Goal: Understand process/instructions

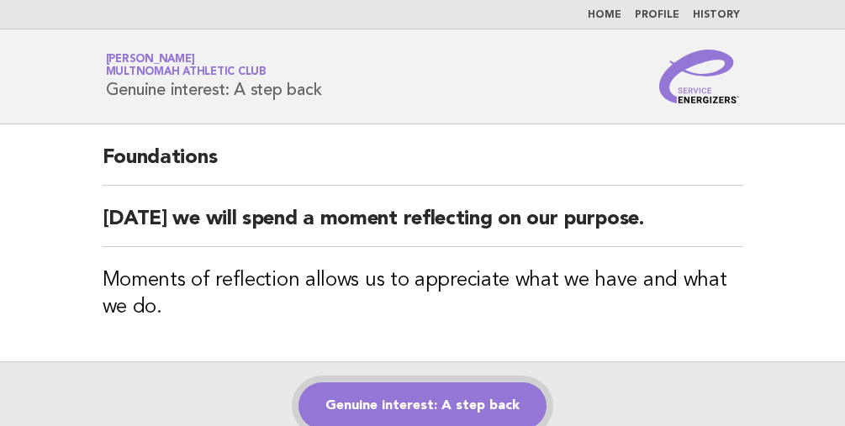
click at [490, 408] on link "Genuine interest: A step back" at bounding box center [423, 406] width 248 height 47
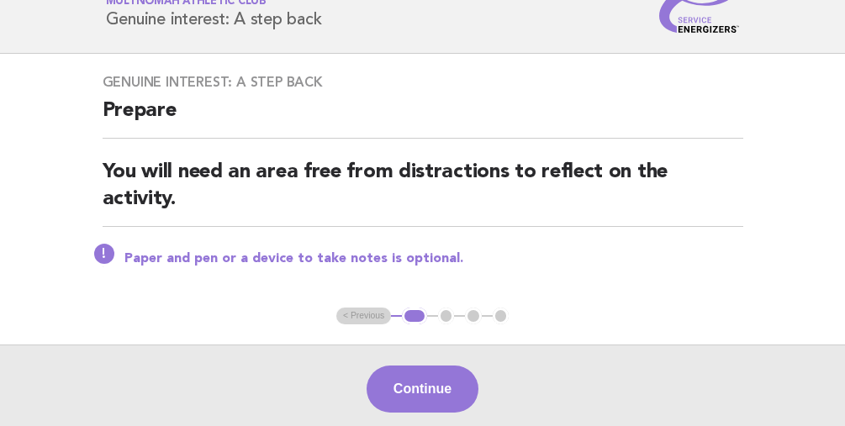
scroll to position [168, 0]
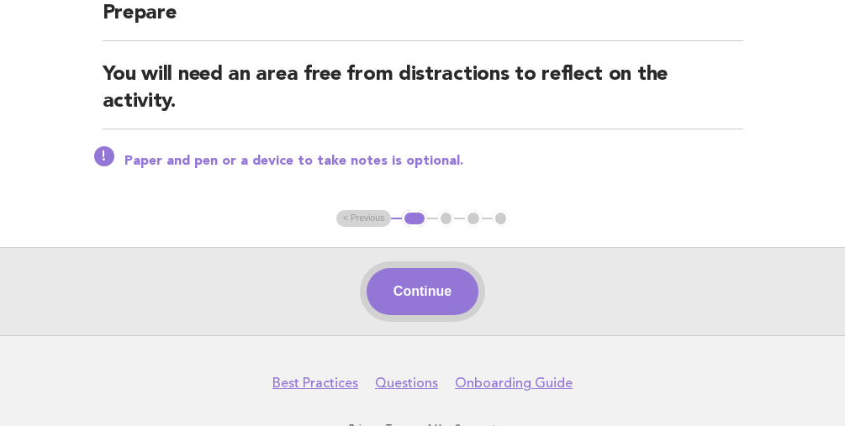
click at [431, 299] on button "Continue" at bounding box center [423, 291] width 112 height 47
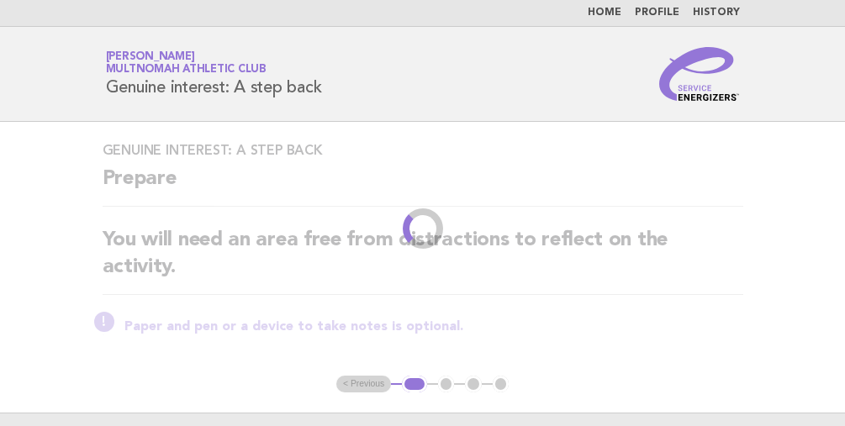
scroll to position [0, 0]
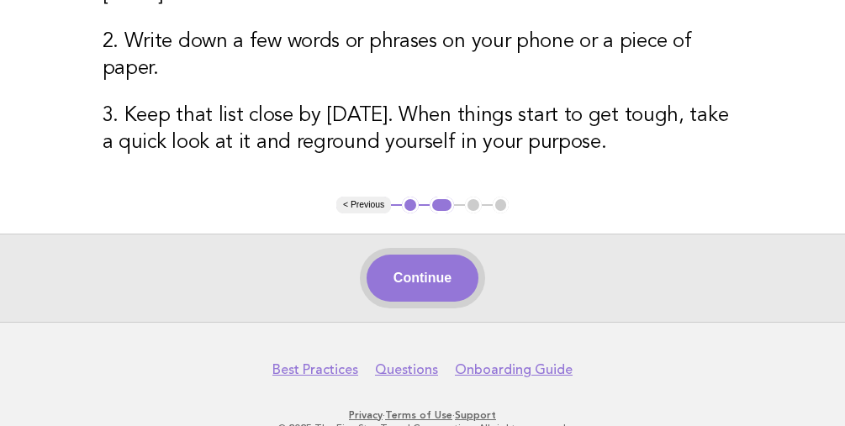
click at [460, 255] on button "Continue" at bounding box center [423, 278] width 112 height 47
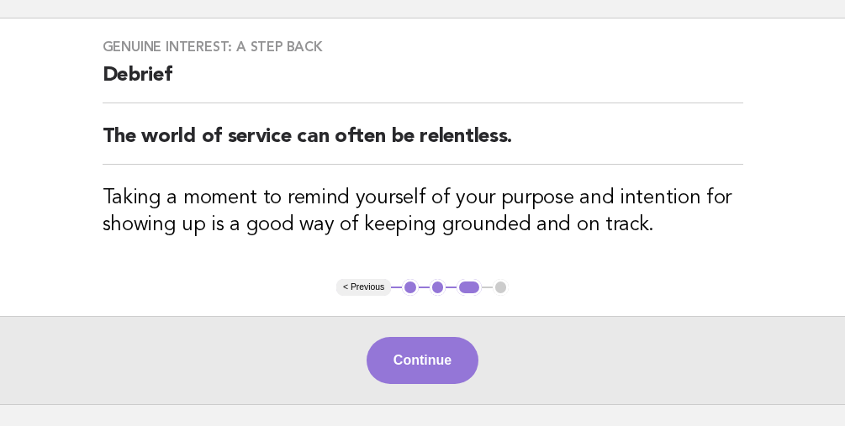
scroll to position [168, 0]
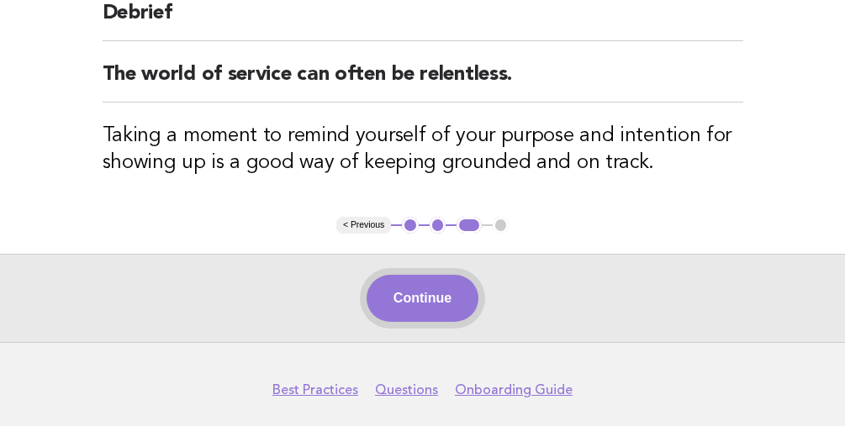
click at [423, 292] on button "Continue" at bounding box center [423, 298] width 112 height 47
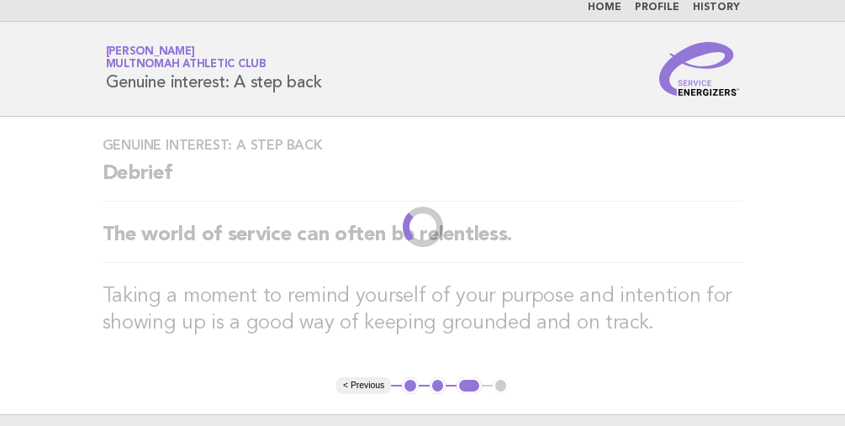
scroll to position [0, 0]
